Goal: Task Accomplishment & Management: Complete application form

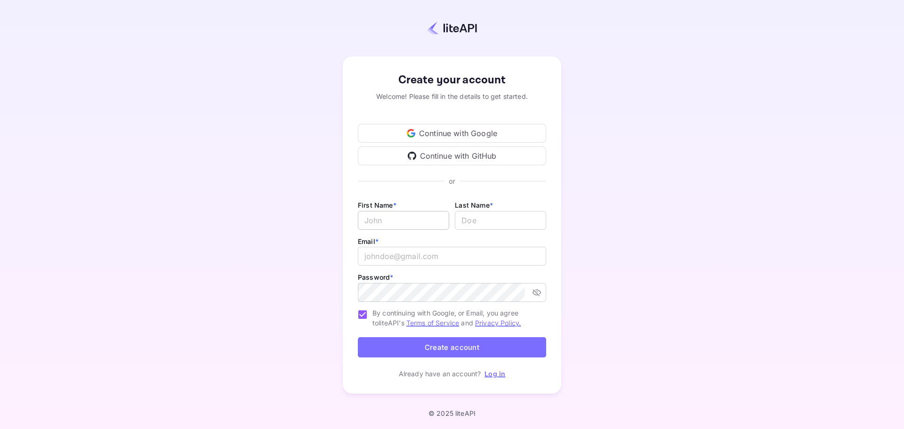
click at [369, 222] on input "Email *" at bounding box center [403, 220] width 91 height 19
type input "Maurice"
type input "AYED"
type input "mayed@kwalead.com"
click at [276, 279] on div "Create your account Welcome! Please fill in the details to get started. Continu…" at bounding box center [452, 225] width 822 height 368
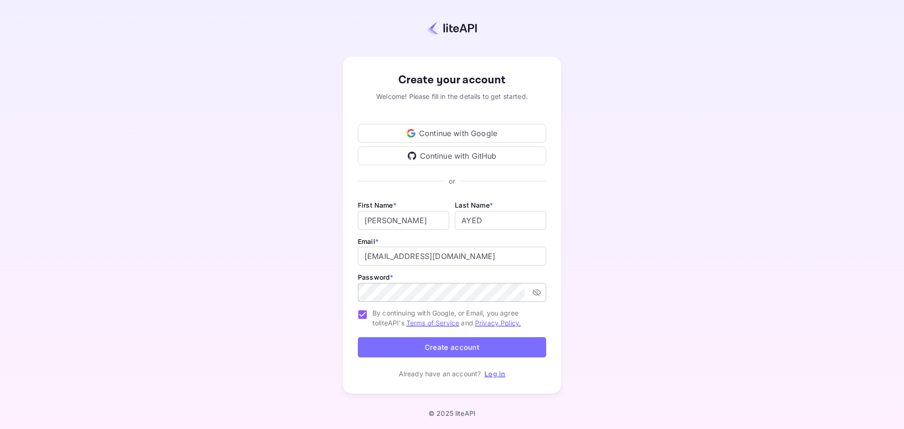
click at [529, 292] on button "toggle password visibility" at bounding box center [537, 292] width 17 height 17
click at [395, 218] on input "Maurice" at bounding box center [403, 220] width 91 height 19
click at [394, 219] on input "Maurice" at bounding box center [403, 220] width 91 height 19
click at [469, 217] on input "lastName" at bounding box center [500, 220] width 91 height 19
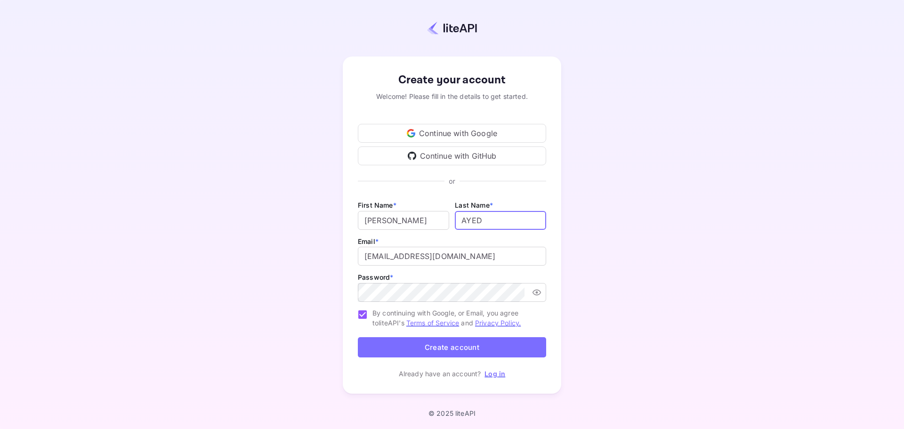
paste input "Maurice"
type input "Maurice"
click at [698, 183] on div "Create your account Welcome! Please fill in the details to get started. Continu…" at bounding box center [452, 225] width 822 height 368
click at [495, 348] on button "Create account" at bounding box center [452, 347] width 188 height 20
click at [713, 277] on div "Create your account Welcome! Please fill in the details to get started. Continu…" at bounding box center [452, 225] width 822 height 368
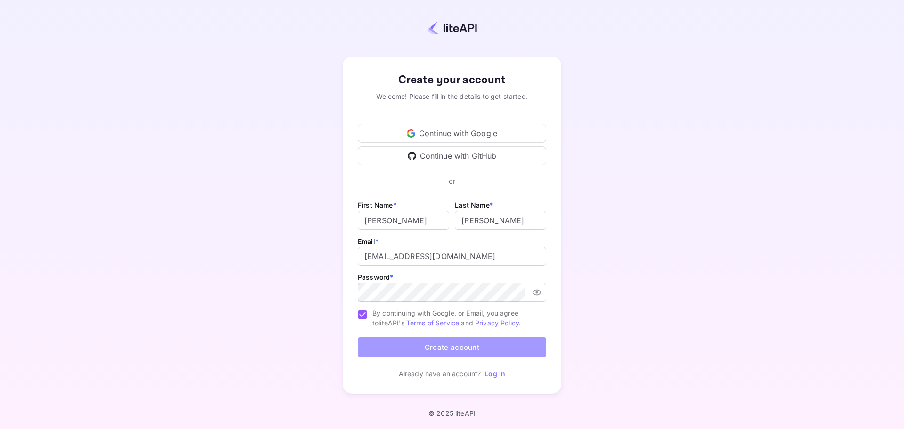
click at [499, 350] on button "Create account" at bounding box center [452, 347] width 188 height 20
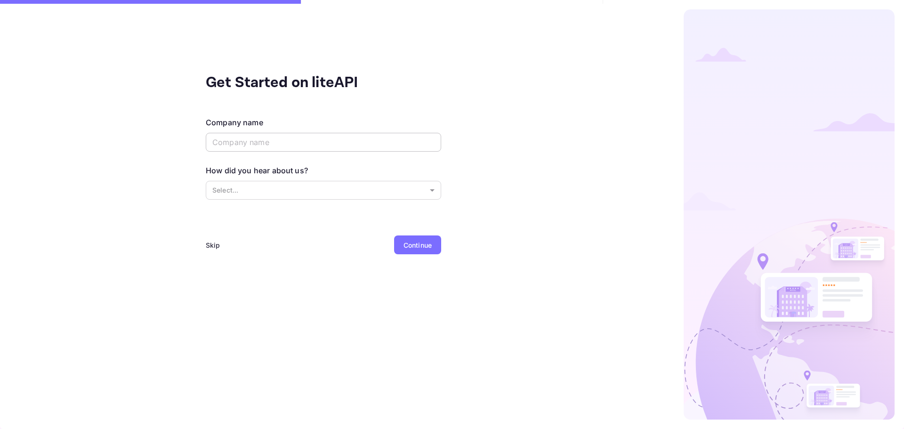
click at [285, 138] on input "text" at bounding box center [324, 142] width 236 height 19
type input "kwalead"
click at [283, 193] on body "Get Started on liteAPI Company name kwalead ​ How did you hear about us? Select…" at bounding box center [452, 214] width 904 height 429
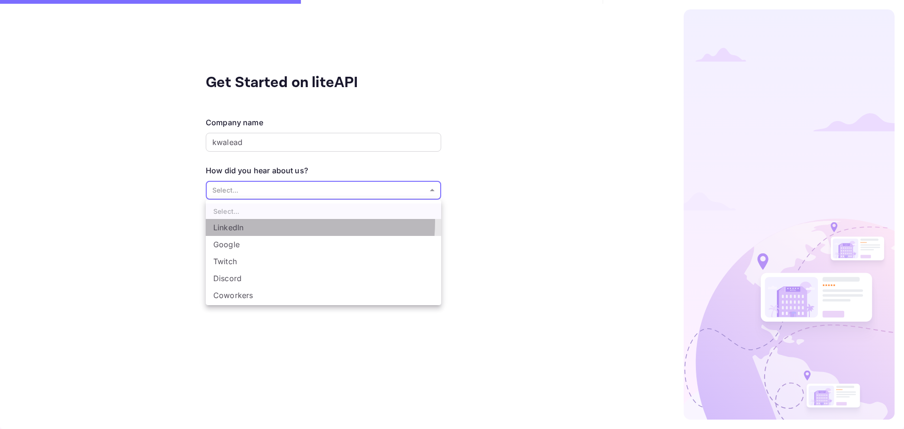
click at [262, 222] on li "LinkedIn" at bounding box center [324, 227] width 236 height 17
type input "LinkedIn"
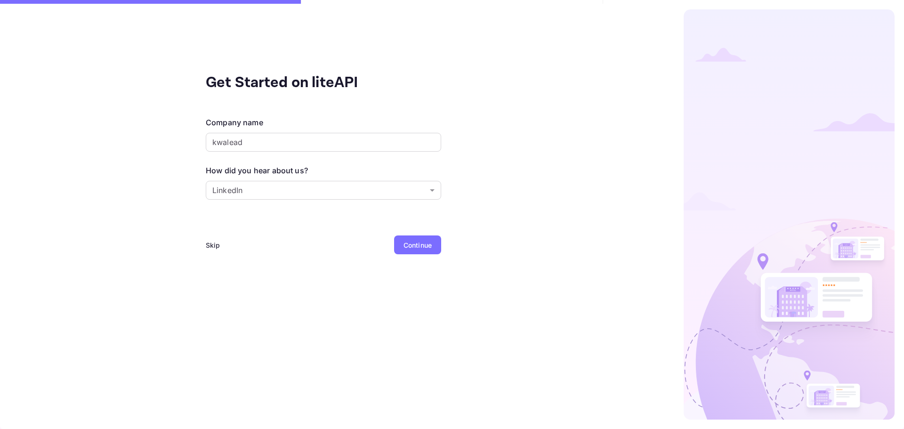
click at [418, 247] on div "Continue" at bounding box center [418, 245] width 28 height 10
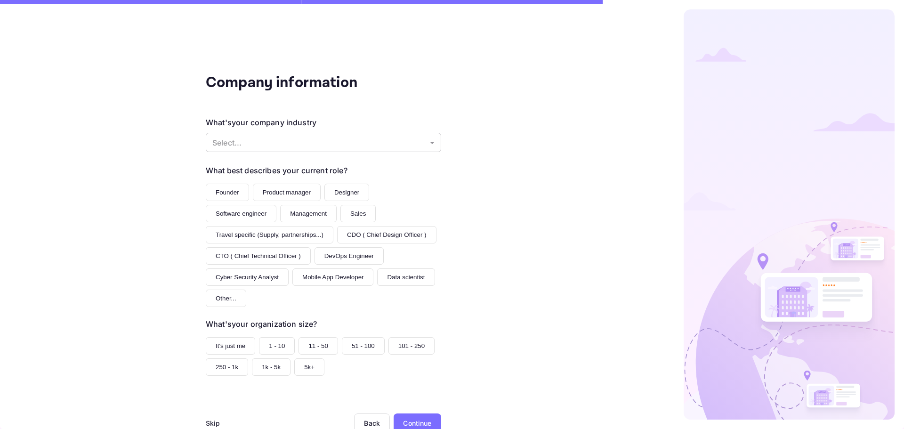
click at [378, 144] on body "Company information What's your company industry Select... ​ What best describe…" at bounding box center [452, 214] width 904 height 429
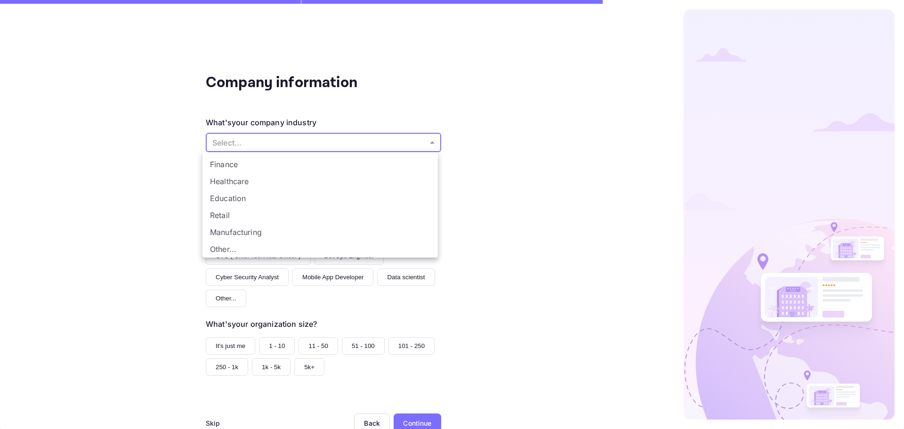
scroll to position [3, 0]
drag, startPoint x: 253, startPoint y: 212, endPoint x: 187, endPoint y: 215, distance: 66.0
click at [253, 212] on li "Technology" at bounding box center [321, 211] width 236 height 17
type input "Technology"
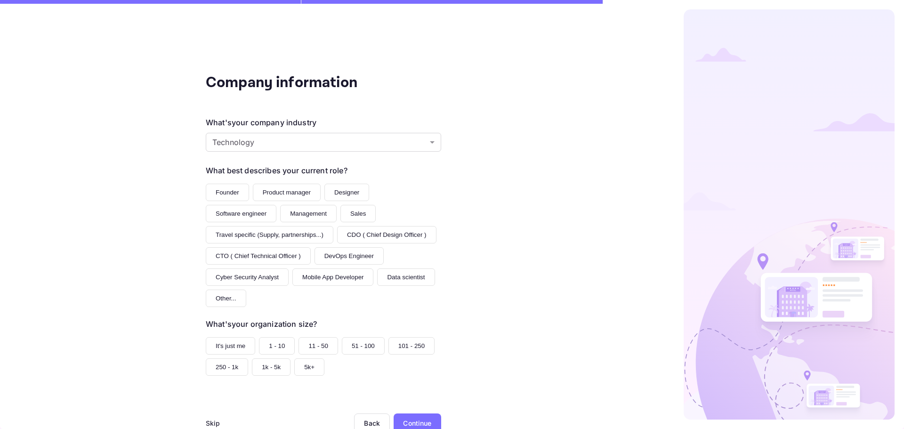
click at [300, 216] on button "Management" at bounding box center [308, 213] width 57 height 17
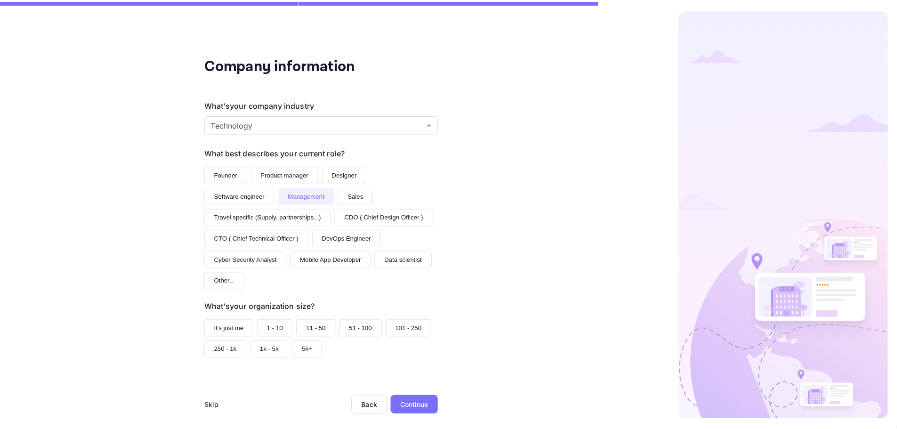
scroll to position [26, 0]
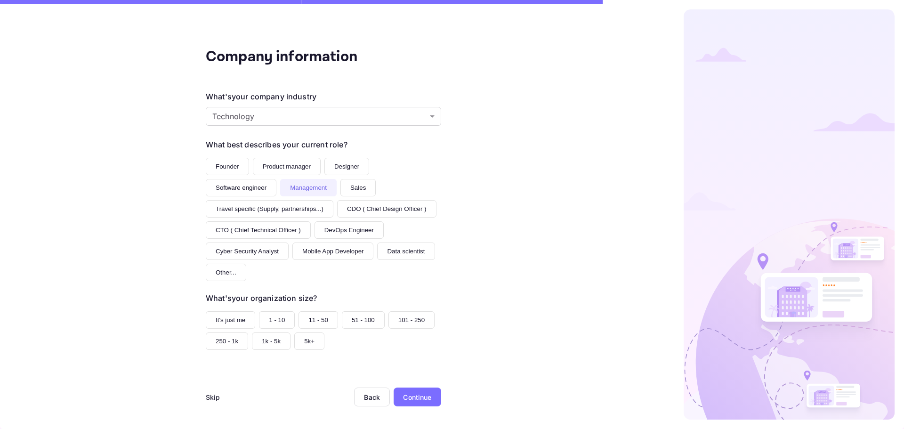
click at [266, 317] on button "1 - 10" at bounding box center [277, 319] width 36 height 17
click at [406, 399] on div "Continue" at bounding box center [417, 397] width 28 height 10
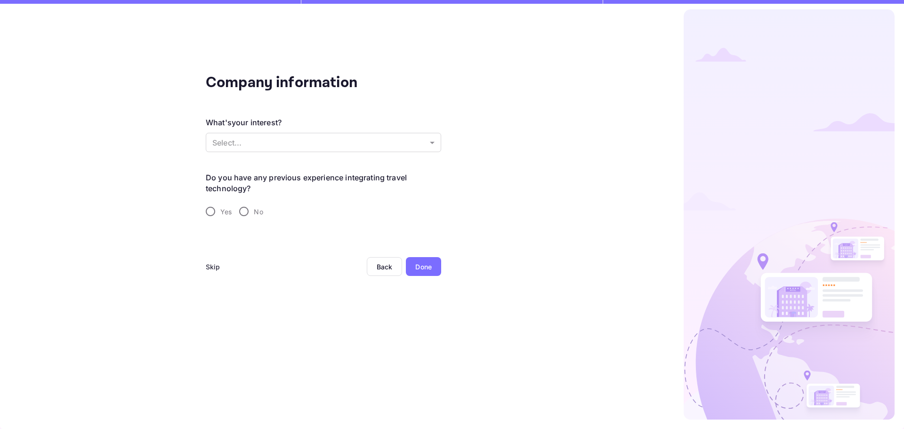
click at [215, 265] on div "Skip" at bounding box center [213, 267] width 15 height 10
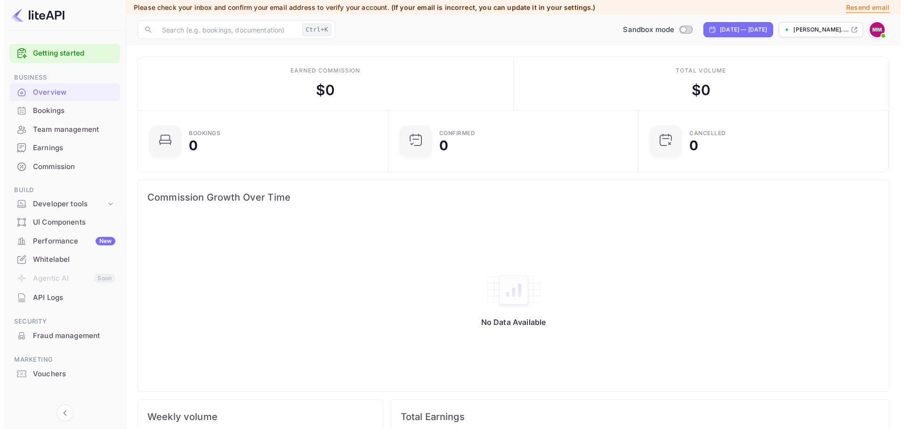
scroll to position [7, 0]
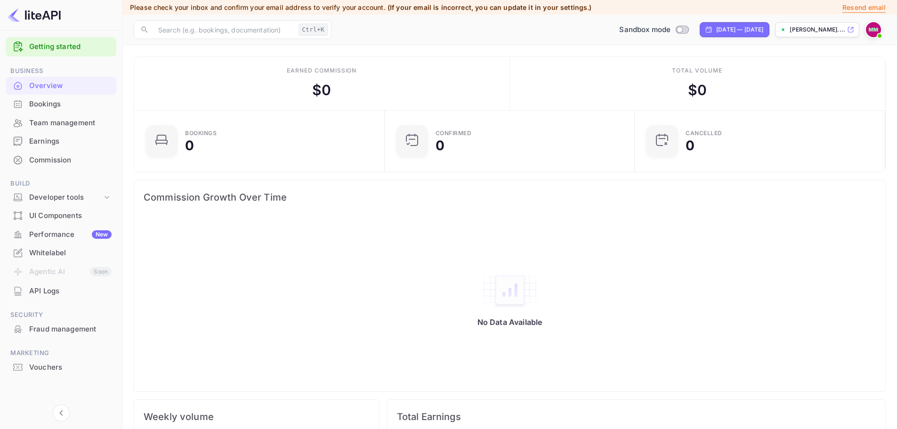
click at [46, 100] on div "Bookings" at bounding box center [70, 104] width 82 height 11
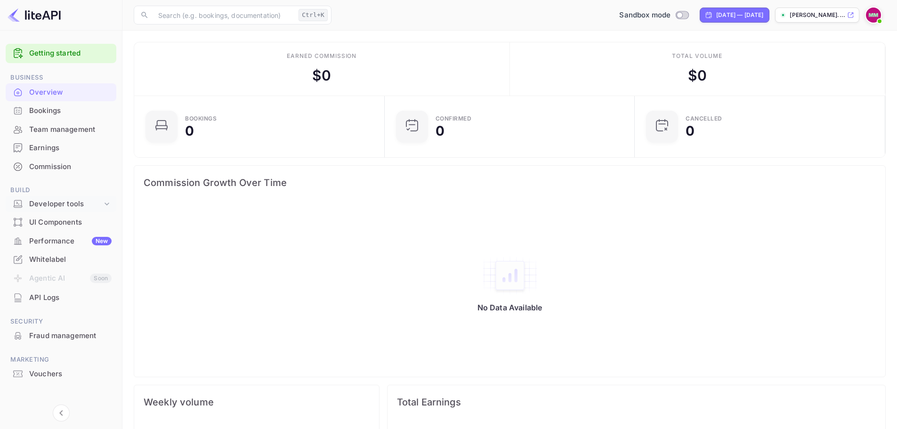
click at [75, 207] on div "Developer tools" at bounding box center [65, 204] width 73 height 11
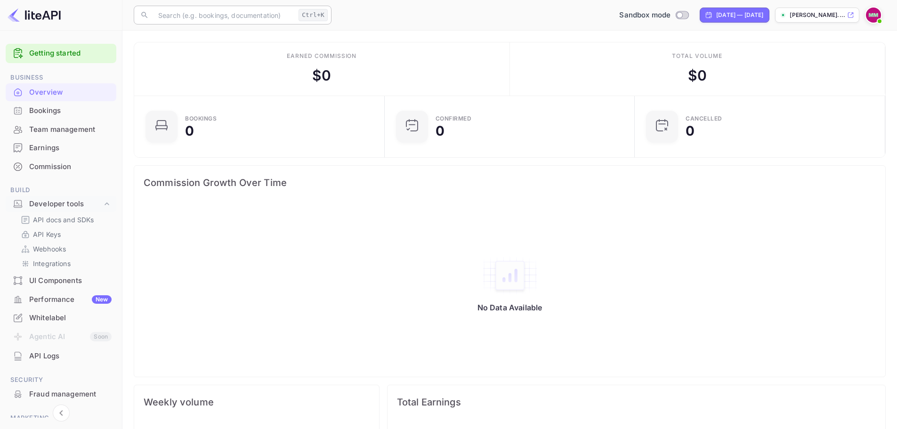
click at [213, 17] on input "text" at bounding box center [224, 15] width 142 height 19
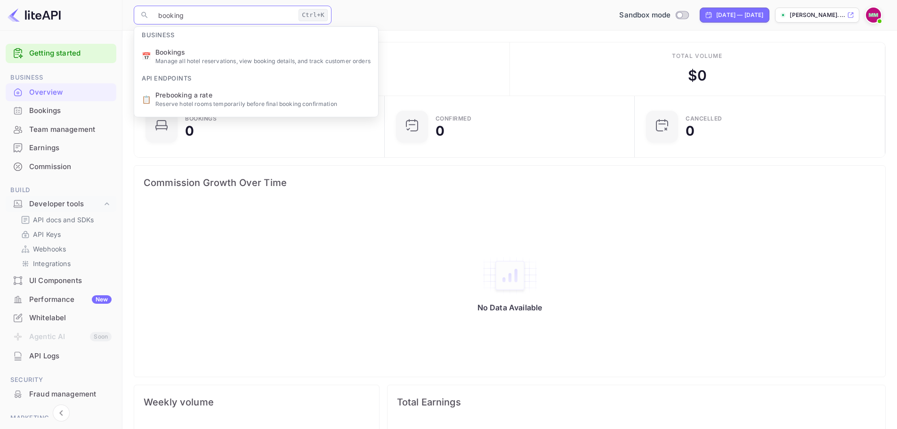
type input "booking"
click at [49, 108] on div "Bookings" at bounding box center [70, 111] width 82 height 11
